Goal: Task Accomplishment & Management: Use online tool/utility

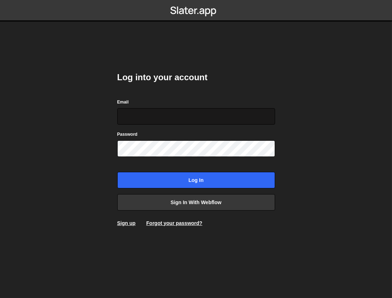
click at [204, 113] on input "Email" at bounding box center [196, 116] width 158 height 16
type input "[EMAIL_ADDRESS][DOMAIN_NAME]"
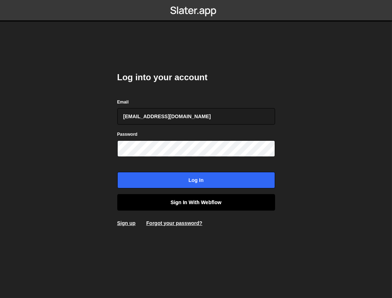
click at [211, 198] on link "Sign in with Webflow" at bounding box center [196, 202] width 158 height 16
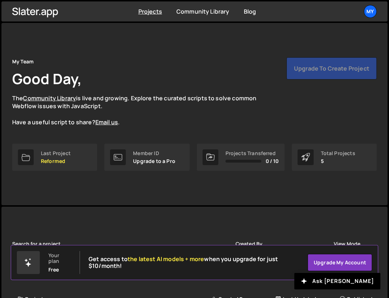
click at [160, 0] on nav "Projects Community Library Blog My Projects Your Teams Account Upgrade Logout" at bounding box center [194, 11] width 389 height 23
click at [155, 12] on link "Projects" at bounding box center [150, 12] width 24 height 8
click at [154, 12] on link "Projects" at bounding box center [150, 12] width 24 height 8
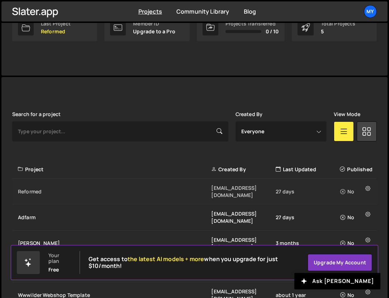
scroll to position [139, 0]
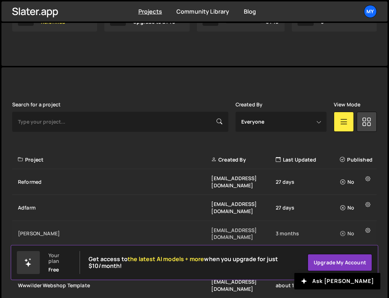
click at [28, 230] on div "Flink" at bounding box center [114, 233] width 193 height 7
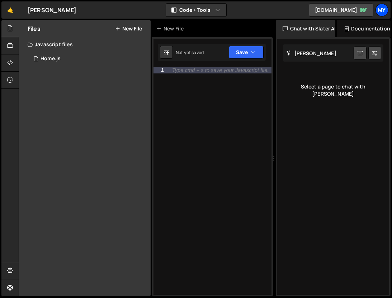
click at [379, 9] on div "My" at bounding box center [381, 10] width 13 height 13
